Goal: Information Seeking & Learning: Find specific fact

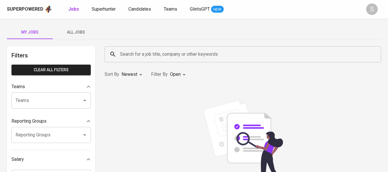
click at [170, 55] on input "Search for a job title, company or other keywords" at bounding box center [244, 54] width 251 height 11
click at [101, 7] on span "Superhunter" at bounding box center [104, 8] width 24 height 5
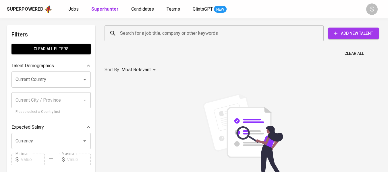
click at [142, 31] on input "Search for a job title, company or other keywords" at bounding box center [216, 33] width 194 height 11
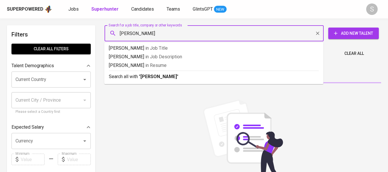
type input "[PERSON_NAME]"
click at [160, 33] on input "Search for a job title, company or other keywords" at bounding box center [216, 33] width 194 height 11
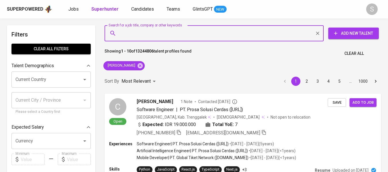
click at [179, 33] on input "Search for a job title, company or other keywords" at bounding box center [216, 33] width 194 height 11
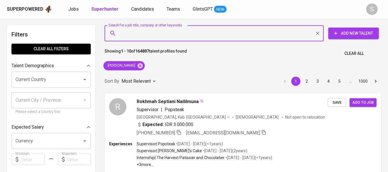
click at [186, 36] on input "Search for a job title, company or other keywords" at bounding box center [216, 33] width 194 height 11
click at [138, 64] on icon at bounding box center [140, 65] width 5 height 5
click at [133, 76] on div "Most Relevant" at bounding box center [140, 81] width 36 height 11
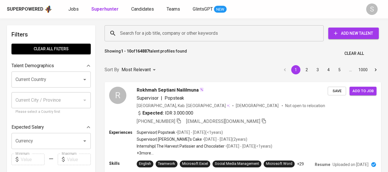
click at [193, 30] on div "Most Relevant Newest Profile" at bounding box center [194, 86] width 388 height 172
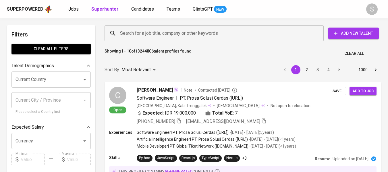
click at [198, 32] on div "Most Relevant Newest Profile" at bounding box center [194, 86] width 388 height 172
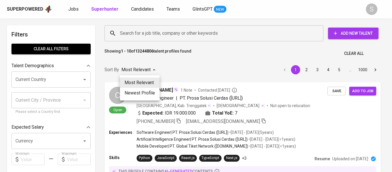
click at [198, 35] on div at bounding box center [196, 86] width 392 height 172
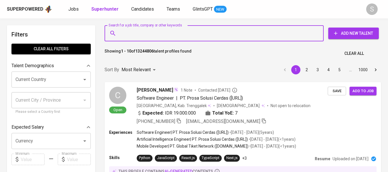
click at [193, 30] on input "Search for a job title, company or other keywords" at bounding box center [216, 33] width 194 height 11
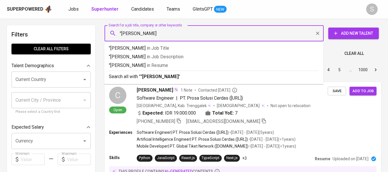
type input ""[PERSON_NAME]""
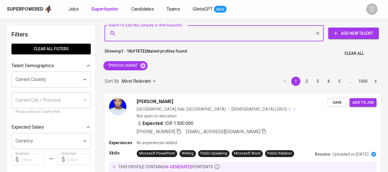
click at [196, 39] on div "Search for a job title, company or other keywords" at bounding box center [214, 33] width 219 height 16
click at [196, 40] on div "Search for a job title, company or other keywords" at bounding box center [214, 33] width 219 height 16
click at [140, 63] on icon at bounding box center [142, 65] width 5 height 5
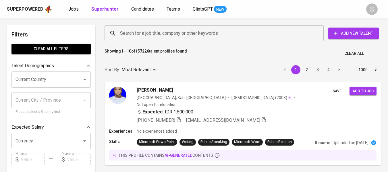
click at [168, 28] on input "Search for a job title, company or other keywords" at bounding box center [216, 33] width 194 height 11
click at [171, 31] on input "Search for a job title, company or other keywords" at bounding box center [216, 33] width 194 height 11
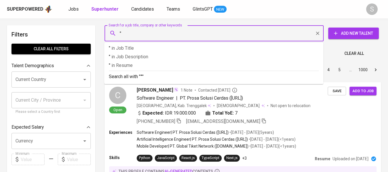
paste input "[PERSON_NAME][EMAIL_ADDRESS][DOMAIN_NAME]"
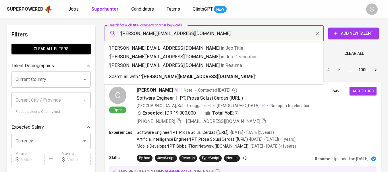
type input ""[PERSON_NAME][EMAIL_ADDRESS][DOMAIN_NAME]""
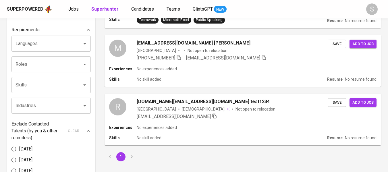
scroll to position [172, 0]
